Goal: Information Seeking & Learning: Learn about a topic

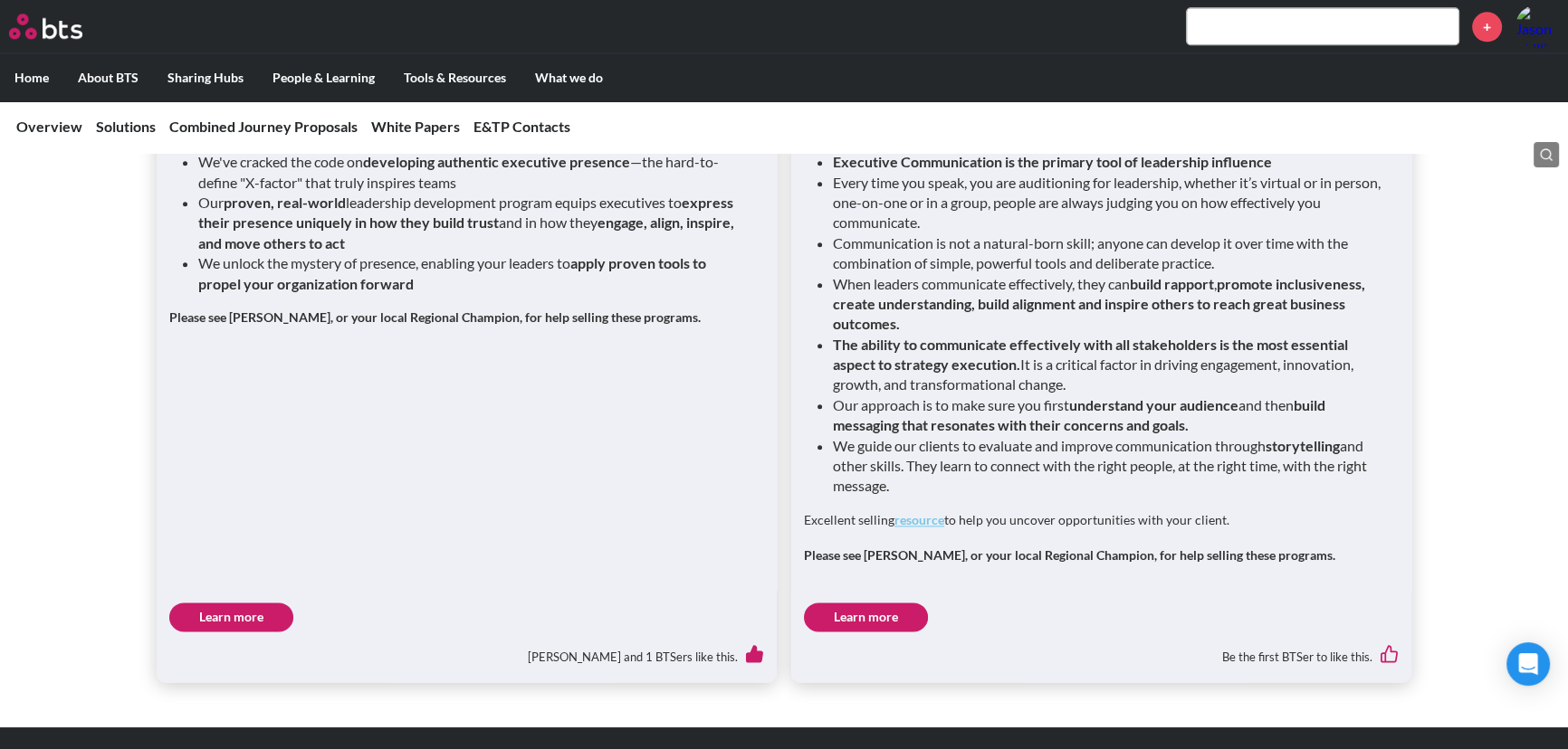
scroll to position [2641, 0]
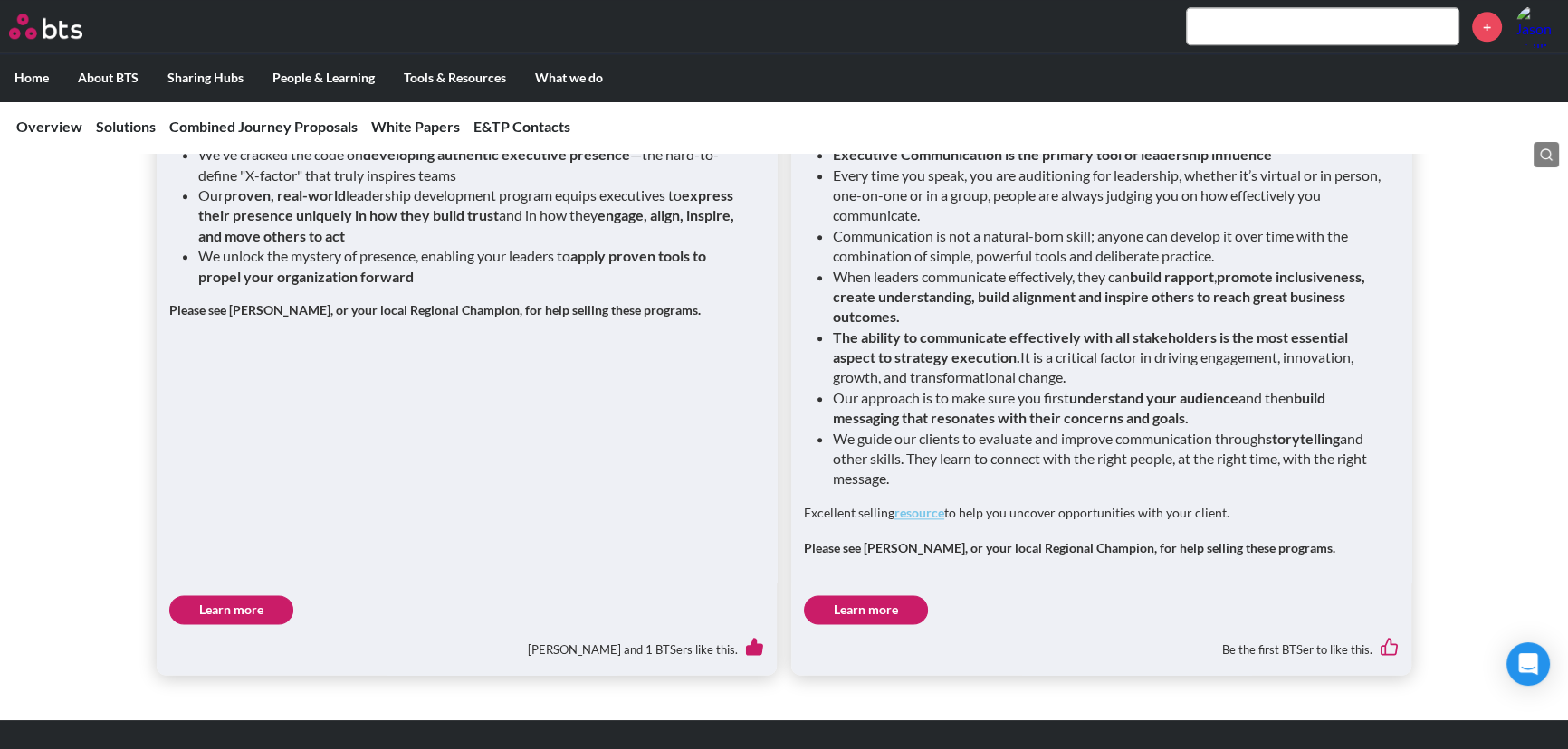
click at [924, 505] on link "resource" at bounding box center [919, 513] width 50 height 16
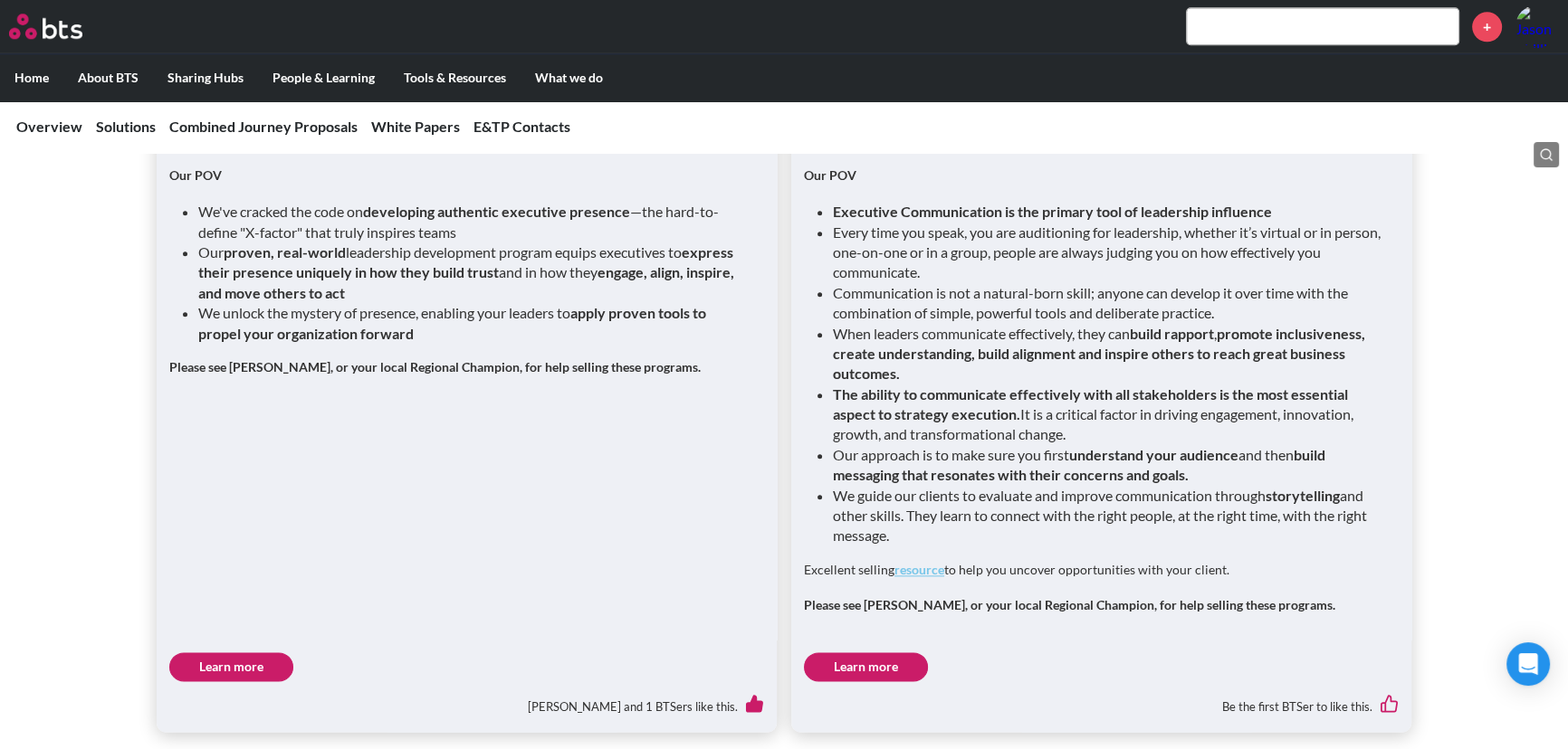
scroll to position [2559, 0]
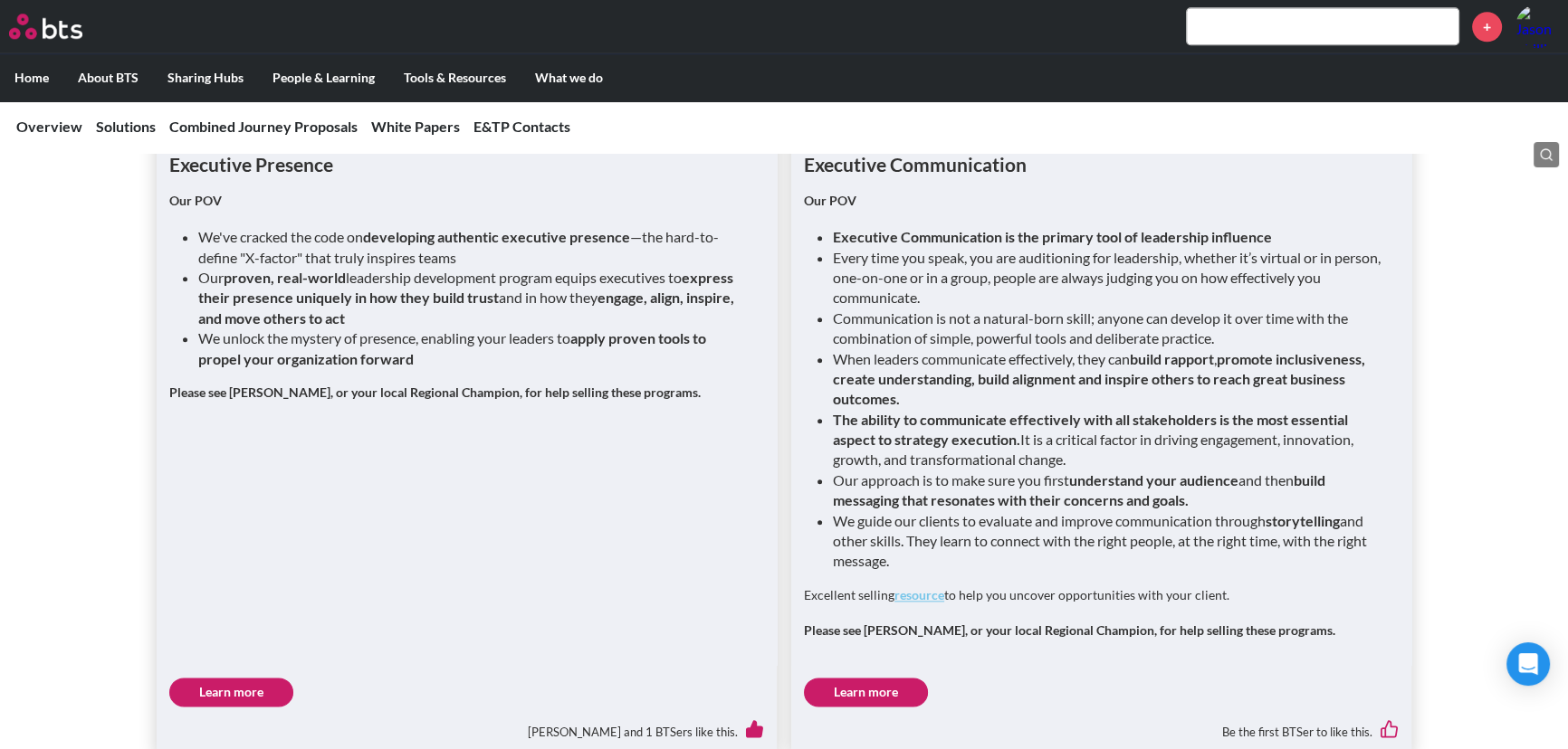
click at [892, 678] on link "Learn more" at bounding box center [865, 692] width 124 height 29
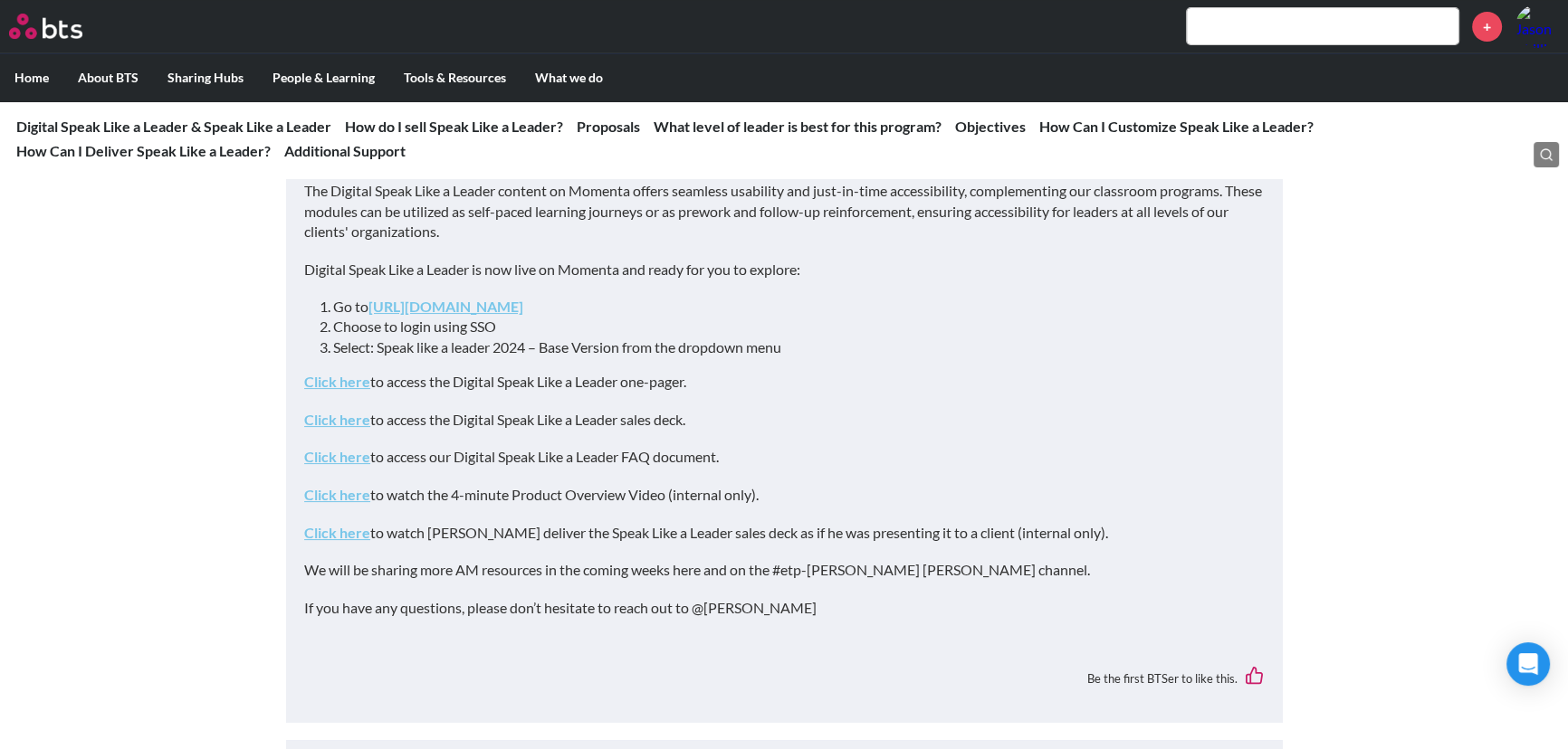
scroll to position [246, 0]
click at [361, 419] on link "Click here" at bounding box center [338, 416] width 66 height 18
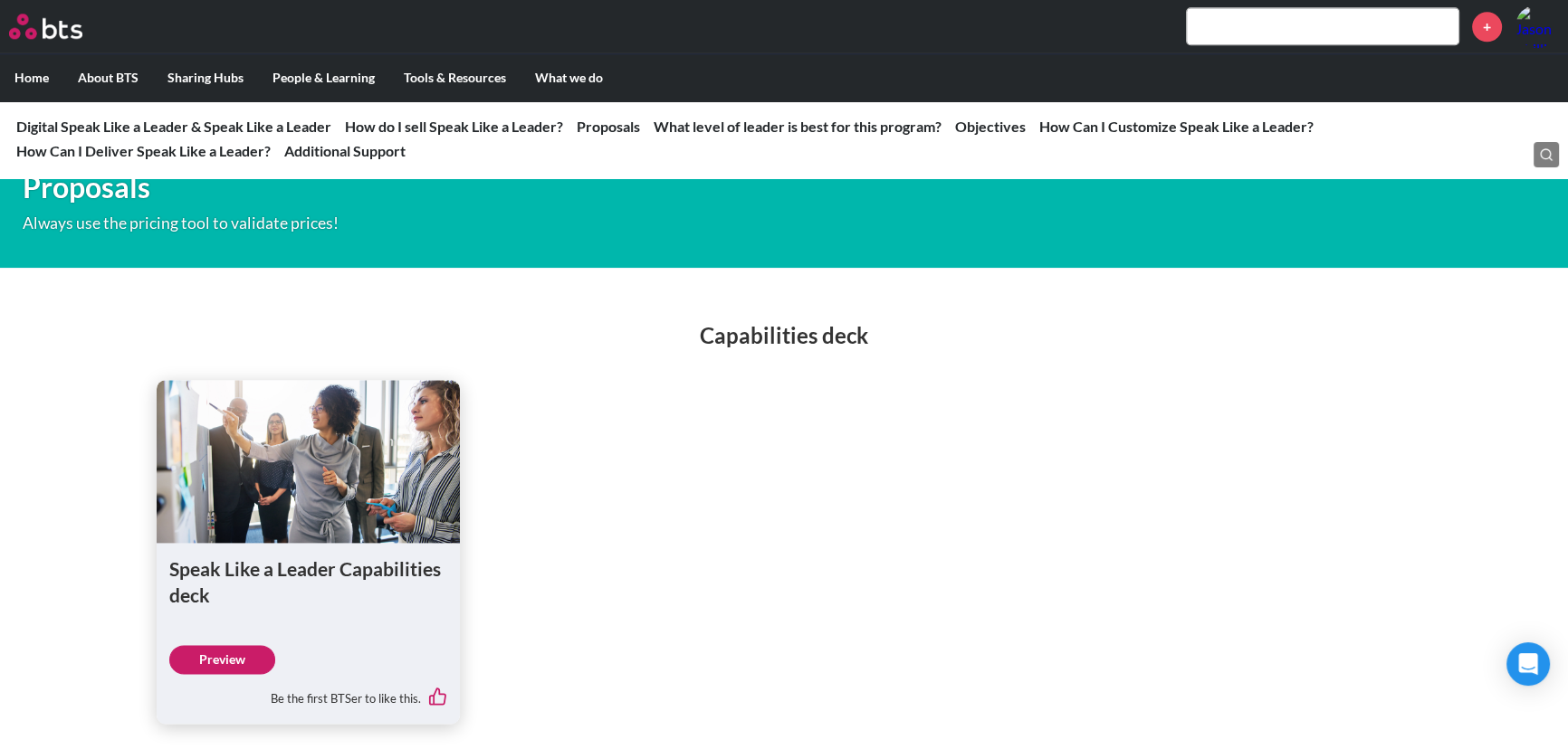
scroll to position [3044, 0]
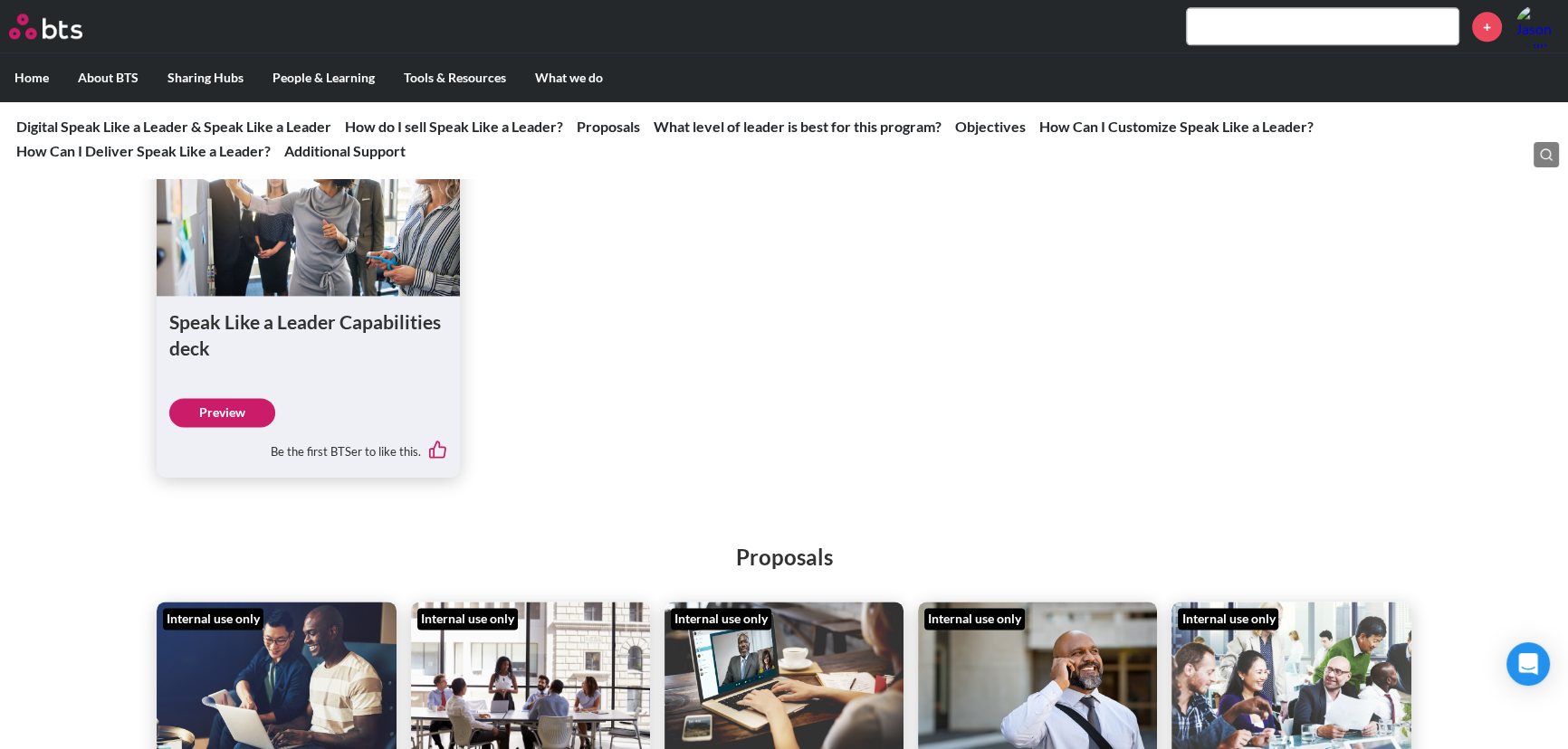
click at [243, 427] on link "Preview" at bounding box center [221, 412] width 106 height 29
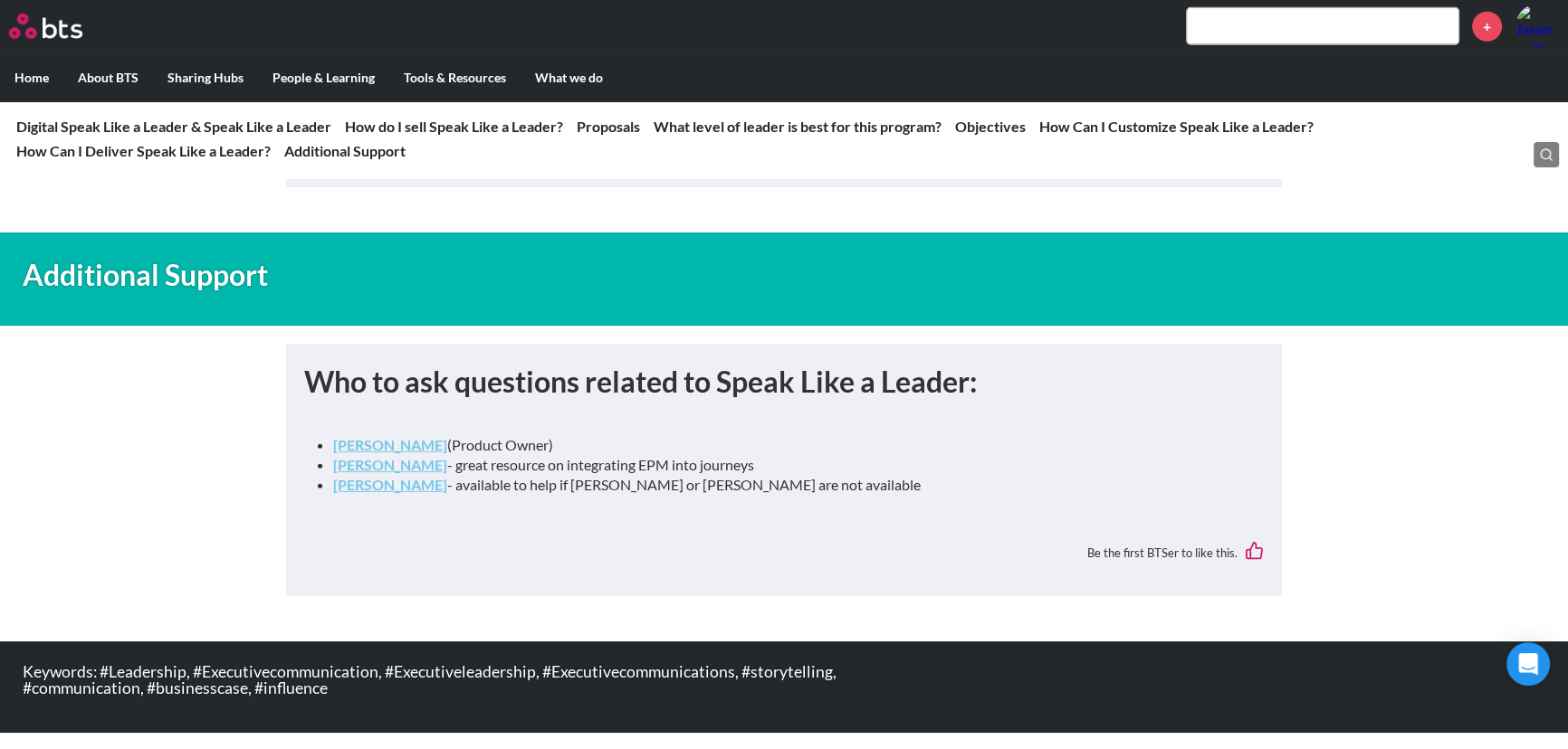
scroll to position [6738, 0]
